Goal: Information Seeking & Learning: Check status

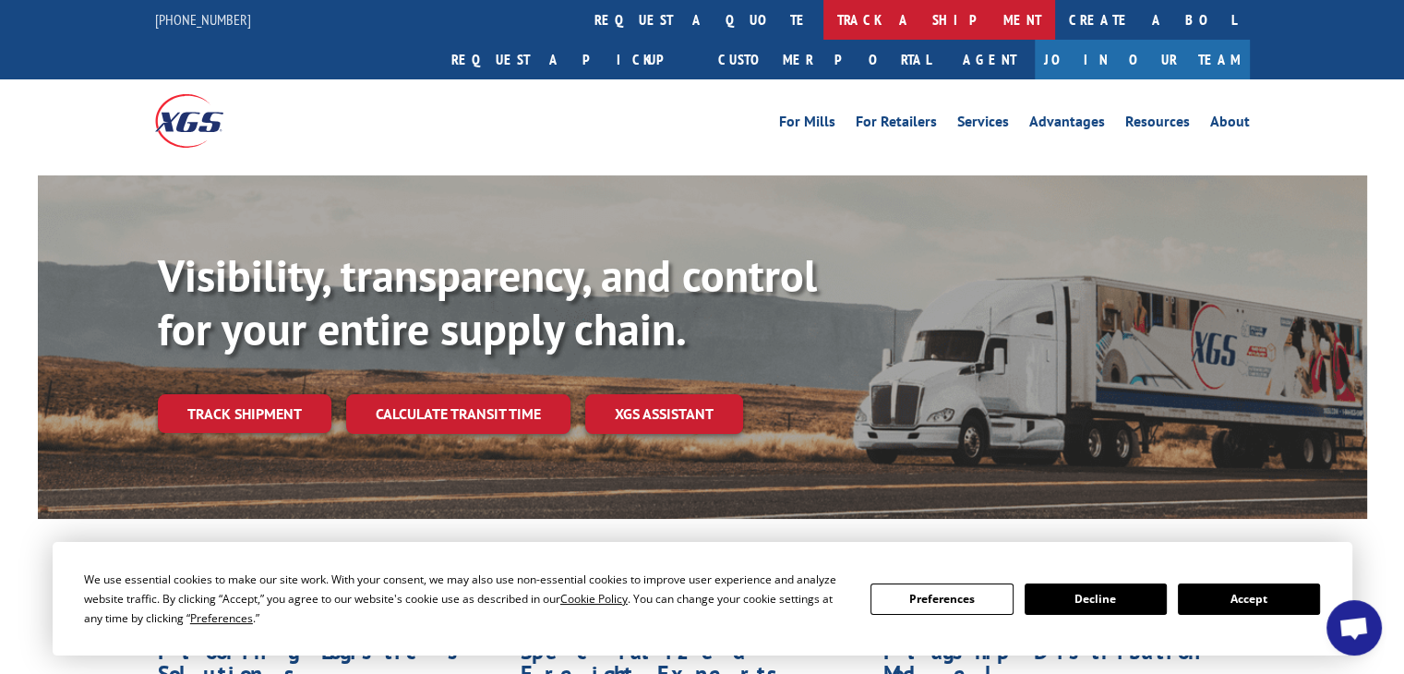
click at [823, 6] on link "track a shipment" at bounding box center [939, 20] width 232 height 40
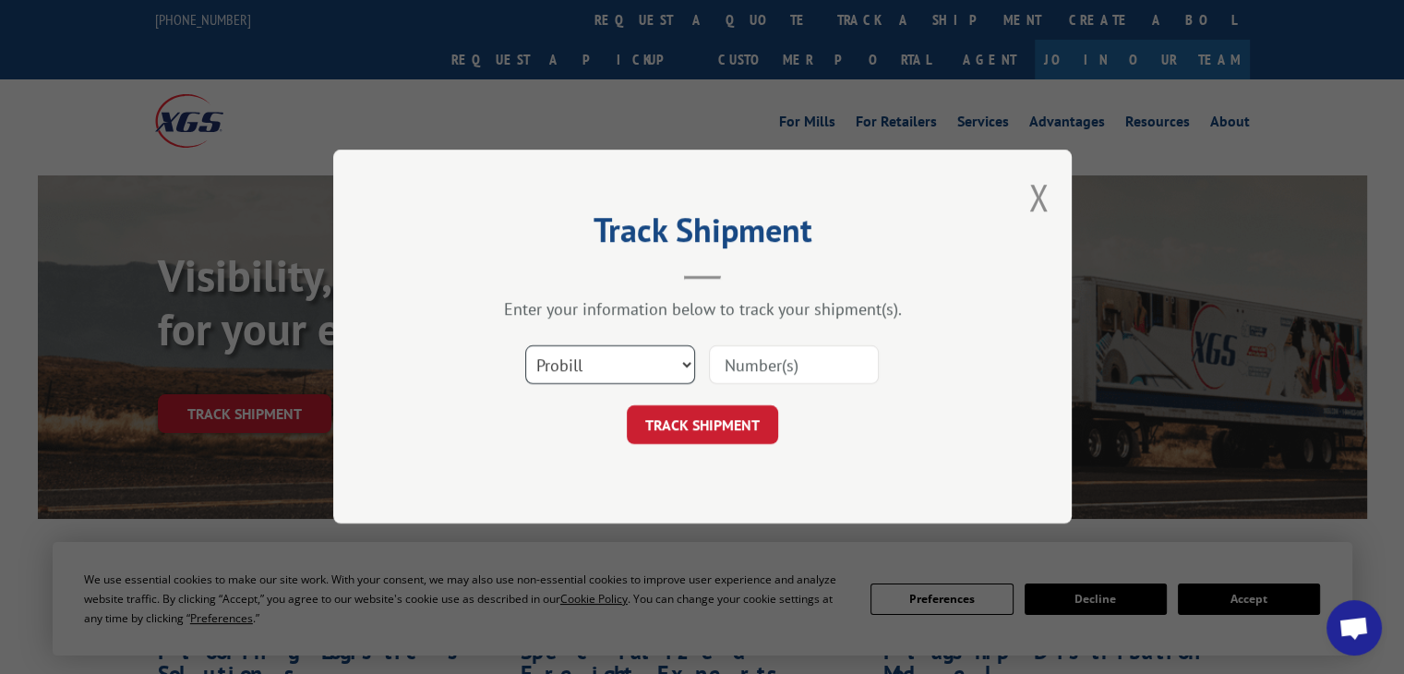
click at [590, 380] on select "Select category... Probill BOL PO" at bounding box center [610, 365] width 170 height 39
select select "po"
click at [525, 346] on select "Select category... Probill BOL PO" at bounding box center [610, 365] width 170 height 39
click at [786, 363] on input at bounding box center [794, 365] width 170 height 39
paste input "52537733"
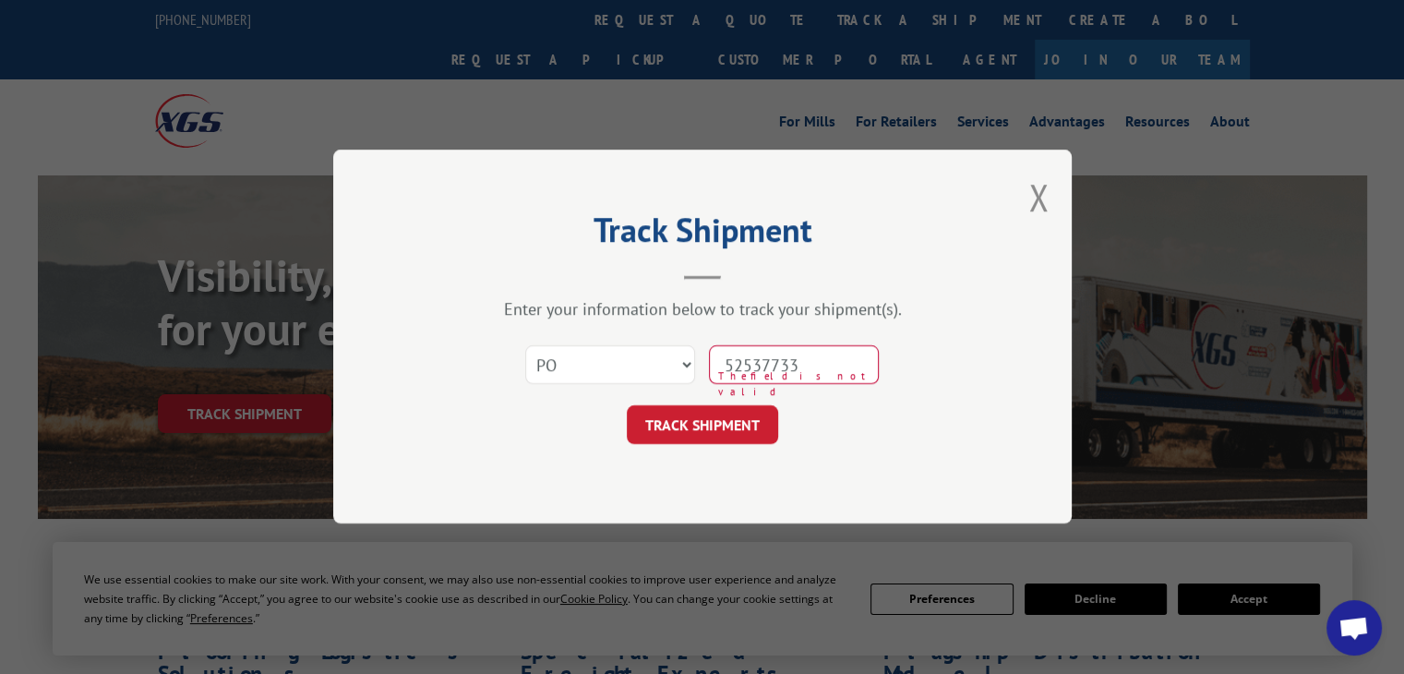
click at [755, 358] on input "52537733" at bounding box center [794, 365] width 170 height 39
type input "52537733"
click at [748, 431] on button "TRACK SHIPMENT" at bounding box center [702, 425] width 151 height 39
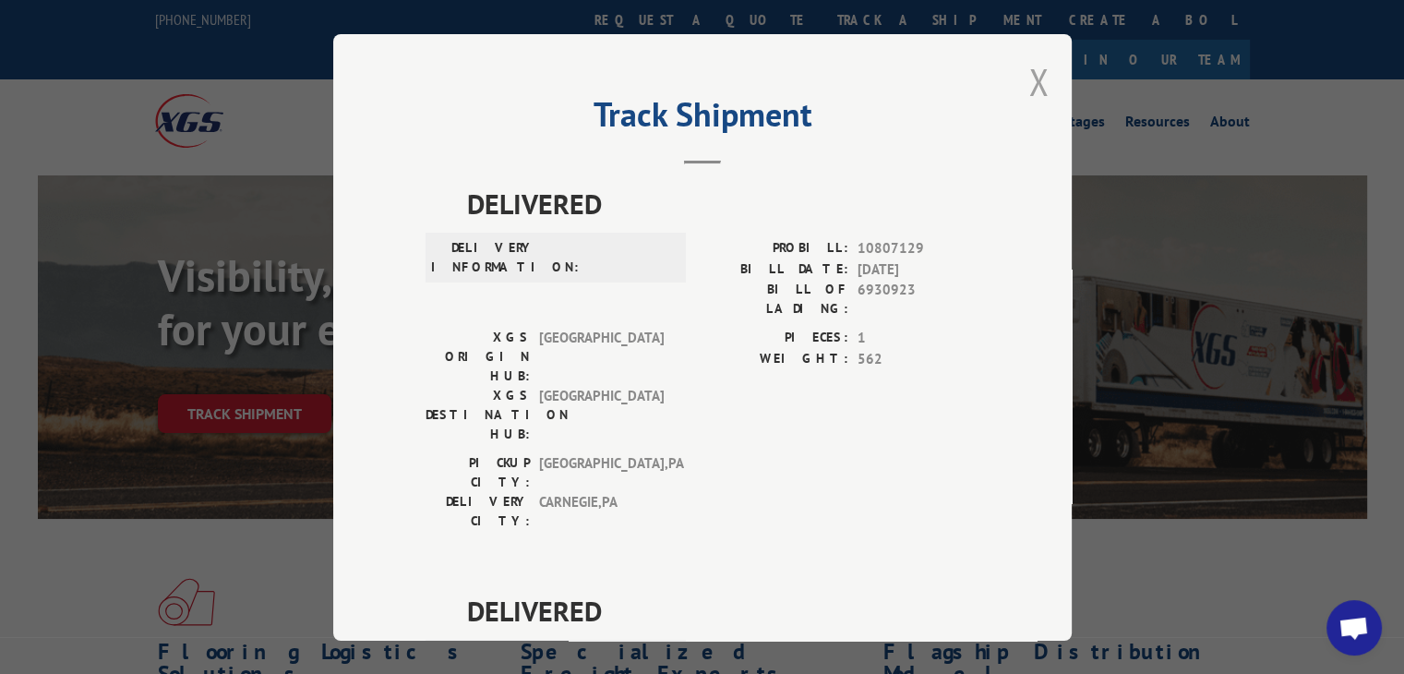
click at [1033, 88] on button "Close modal" at bounding box center [1038, 81] width 20 height 49
